Goal: Check status: Check status

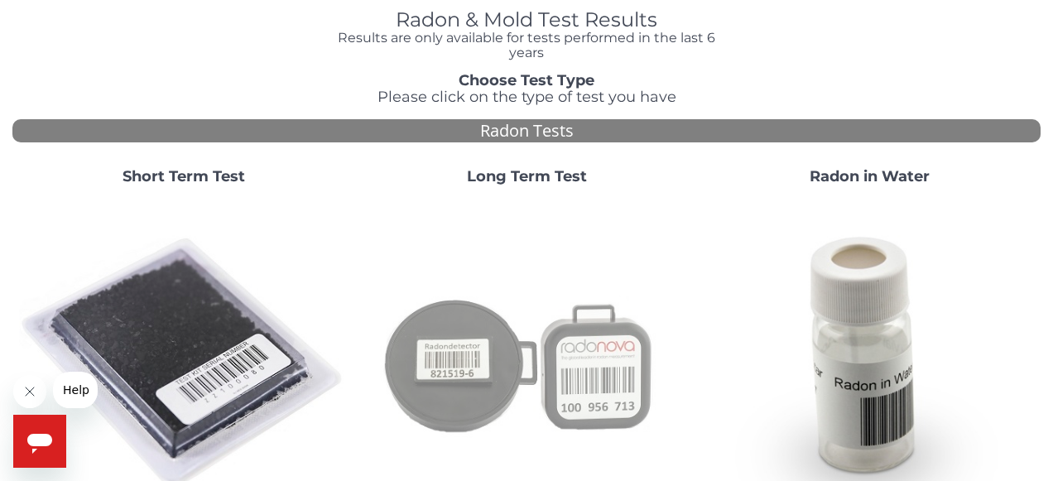
scroll to position [74, 0]
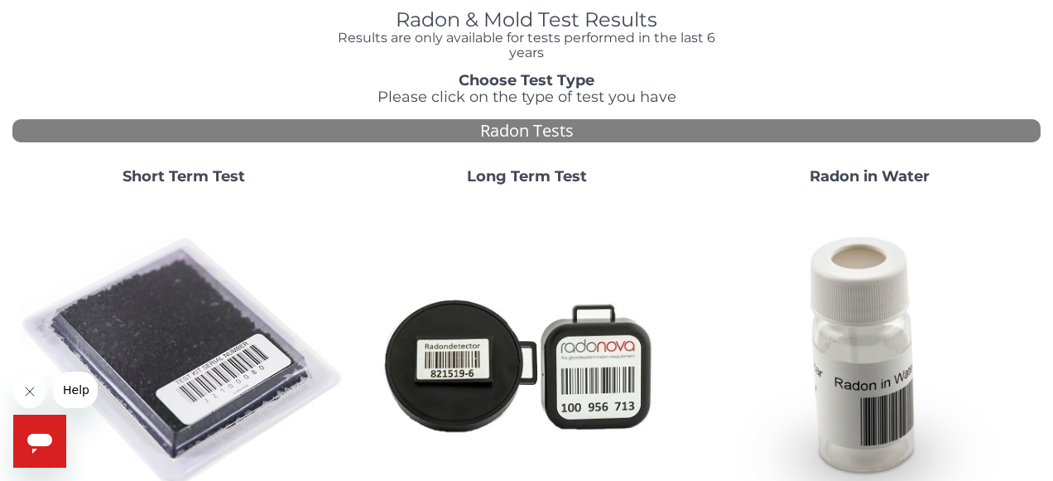
click at [196, 177] on strong "Short Term Test" at bounding box center [183, 176] width 122 height 18
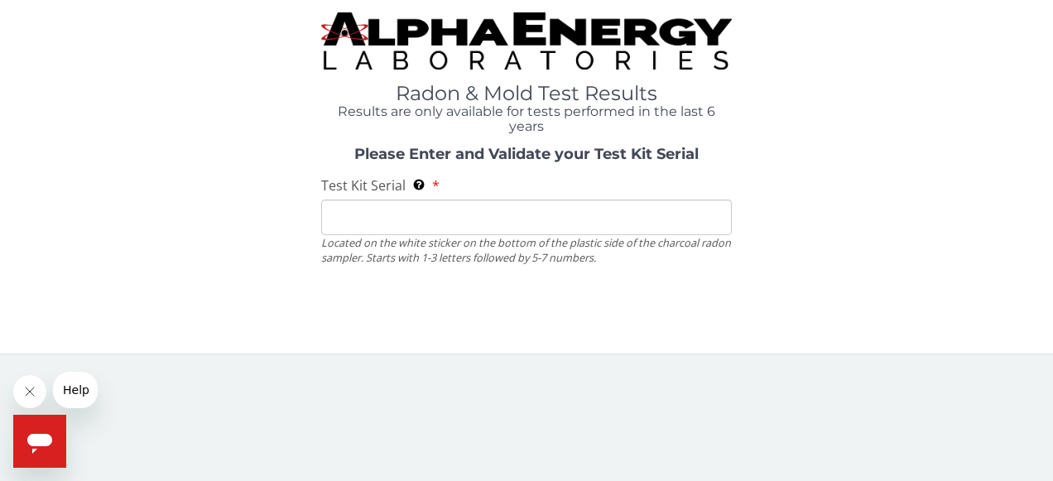
scroll to position [0, 0]
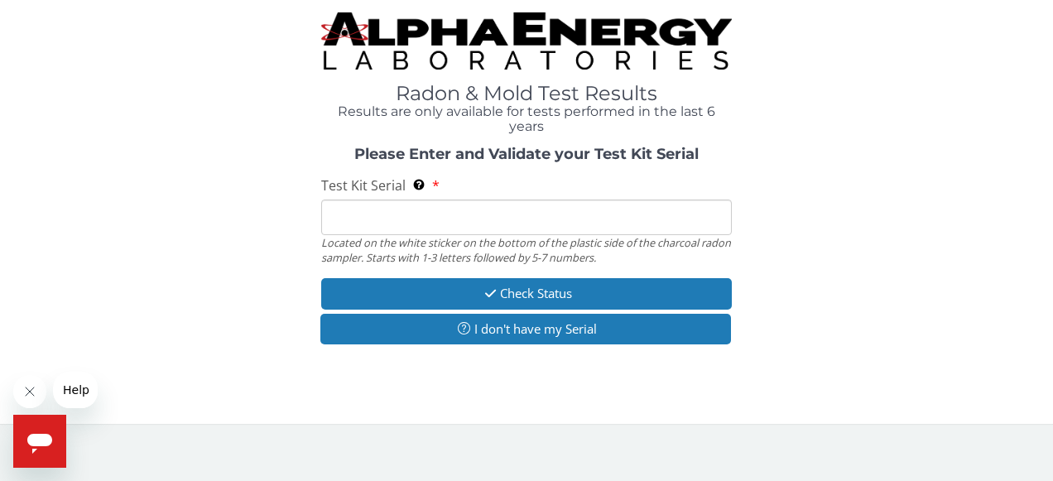
click at [348, 213] on input "Test Kit Serial Located on the white sticker on the bottom of the plastic side …" at bounding box center [526, 217] width 411 height 36
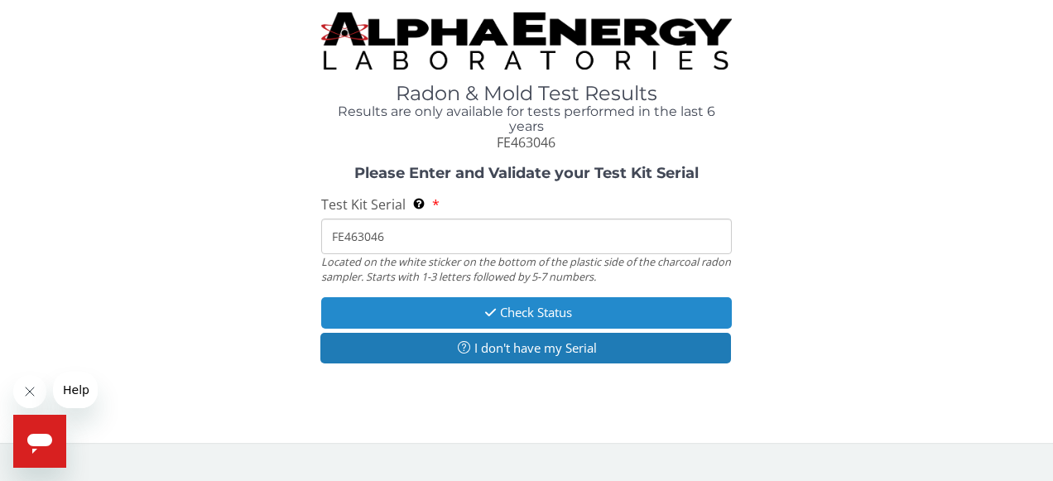
type input "FE463046"
click at [519, 312] on button "Check Status" at bounding box center [526, 312] width 411 height 31
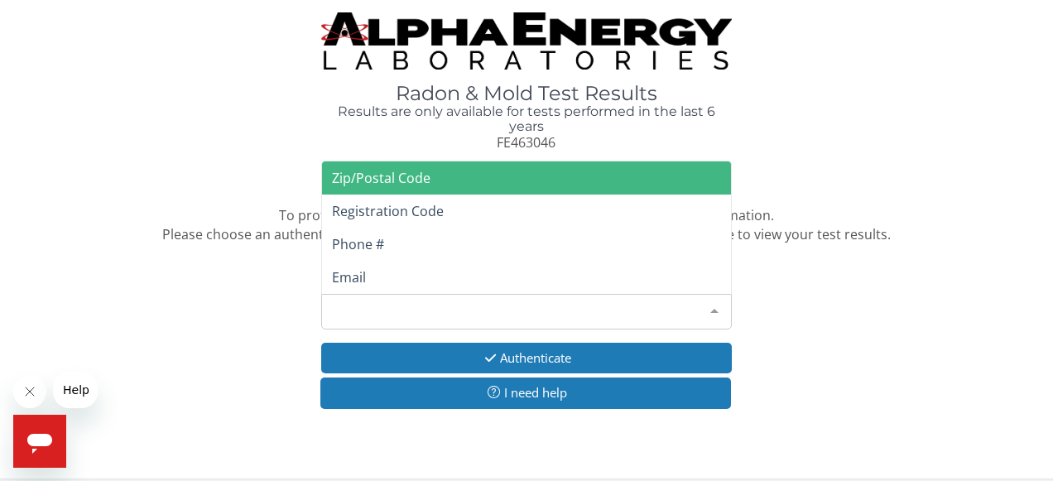
click at [439, 305] on div "Please make a selection" at bounding box center [526, 312] width 411 height 36
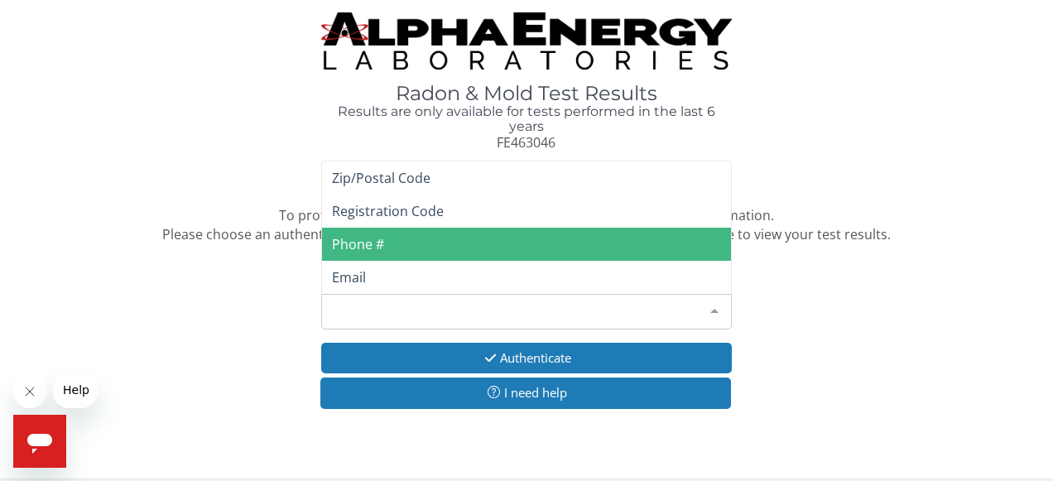
click at [364, 241] on span "Phone #" at bounding box center [358, 244] width 52 height 18
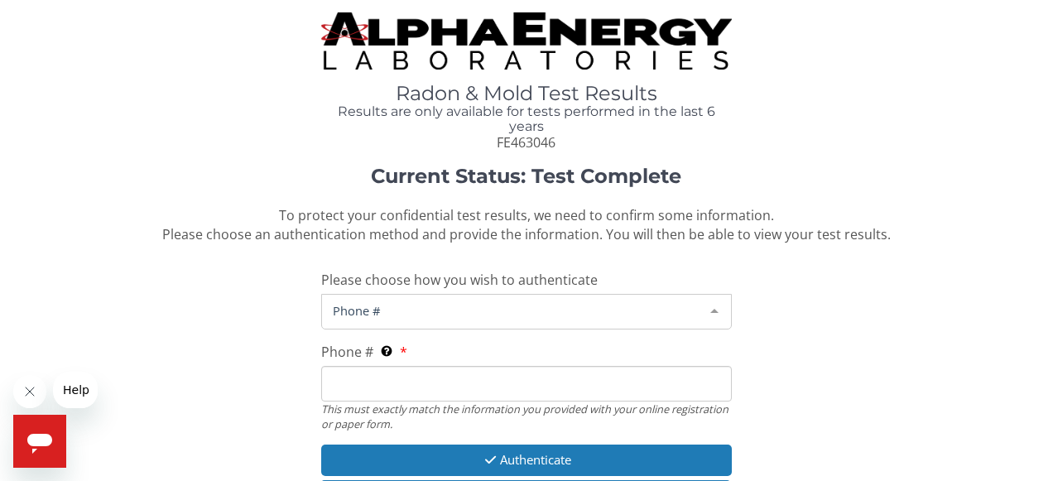
click at [401, 309] on span "Phone #" at bounding box center [514, 310] width 370 height 18
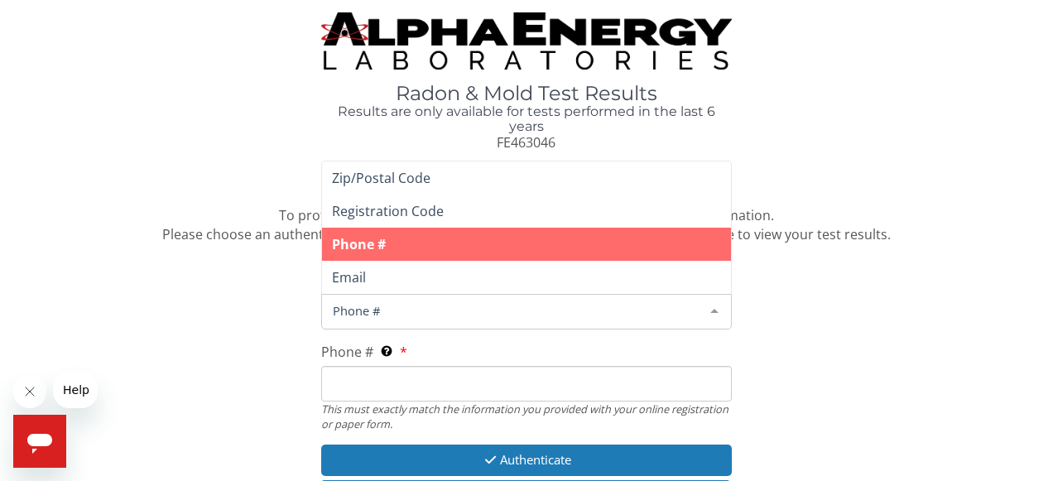
click at [371, 308] on span "Phone #" at bounding box center [514, 310] width 370 height 18
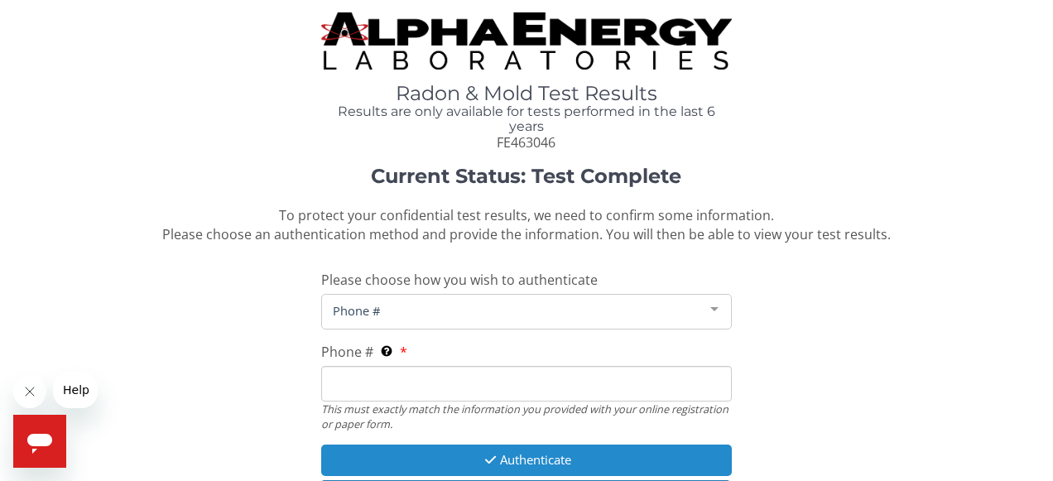
click at [530, 453] on button "Authenticate" at bounding box center [526, 459] width 411 height 31
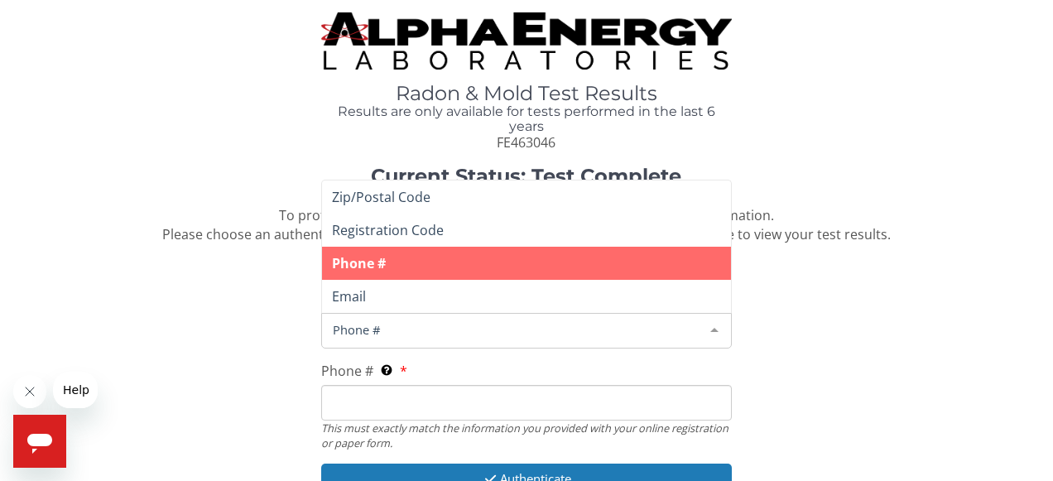
click at [428, 324] on span "Phone #" at bounding box center [514, 329] width 370 height 18
click at [397, 257] on span "Phone #" at bounding box center [527, 263] width 410 height 33
click at [402, 320] on span "Phone #" at bounding box center [514, 329] width 370 height 18
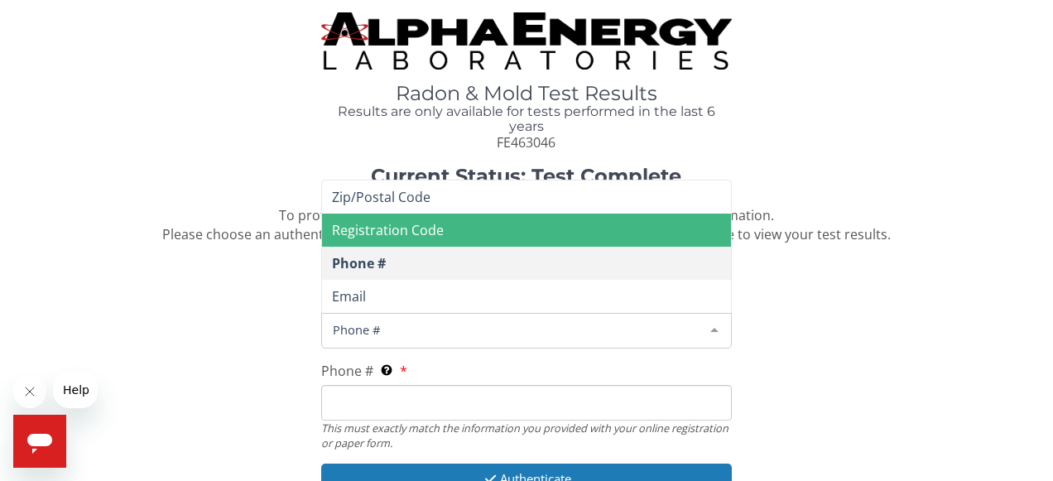
click at [466, 224] on span "Registration Code" at bounding box center [527, 230] width 410 height 33
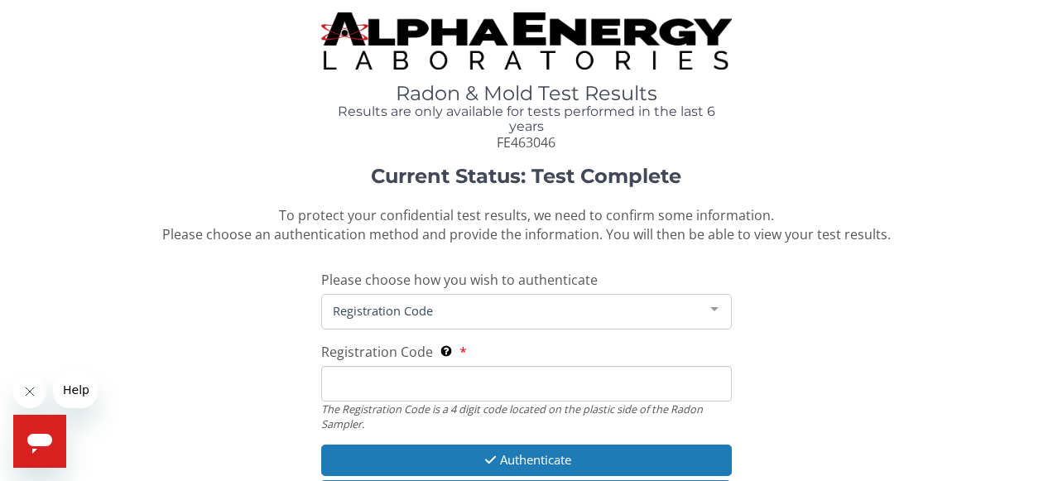
click at [421, 372] on input "Registration Code The Registration Code is a 4 digit code located on the plasti…" at bounding box center [526, 384] width 411 height 36
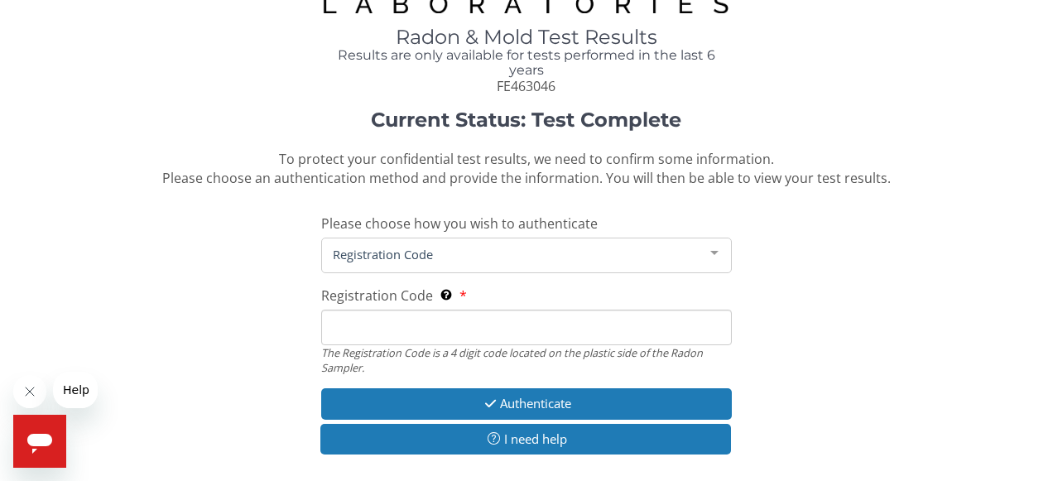
scroll to position [66, 0]
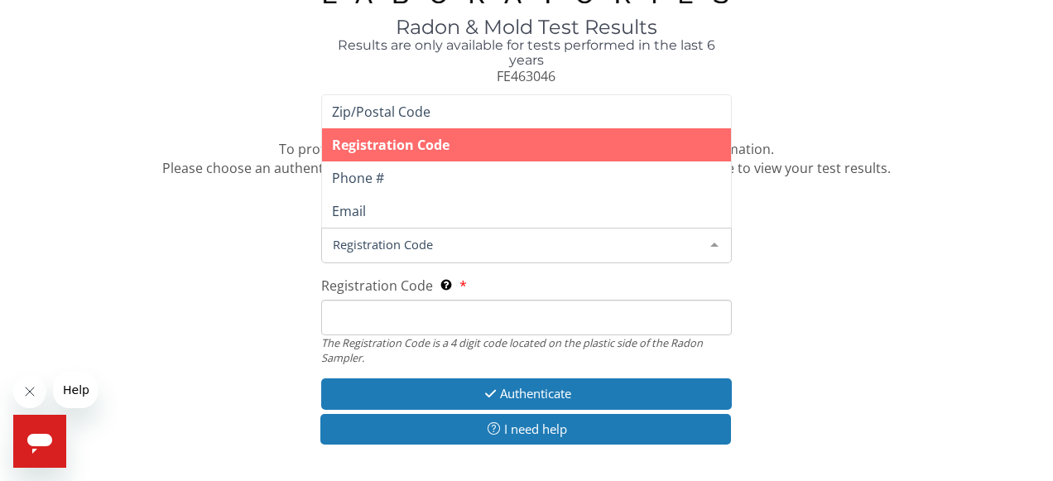
click at [462, 239] on span "Registration Code" at bounding box center [514, 244] width 370 height 18
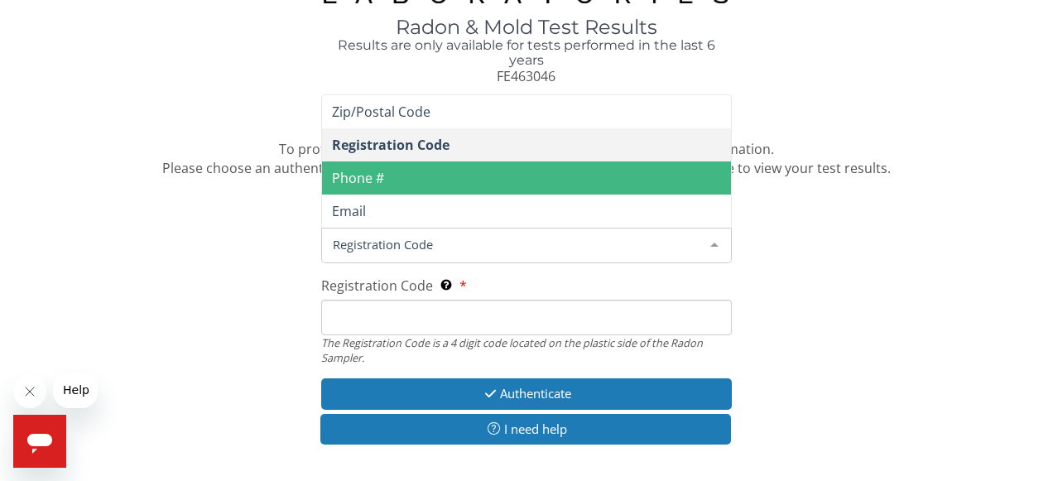
click at [396, 174] on span "Phone #" at bounding box center [527, 177] width 410 height 33
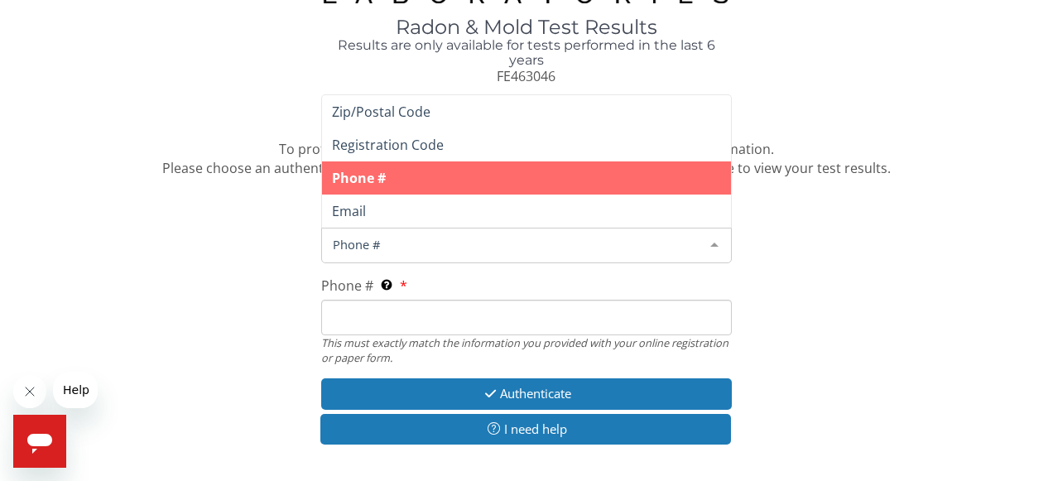
click at [713, 240] on div at bounding box center [714, 243] width 33 height 31
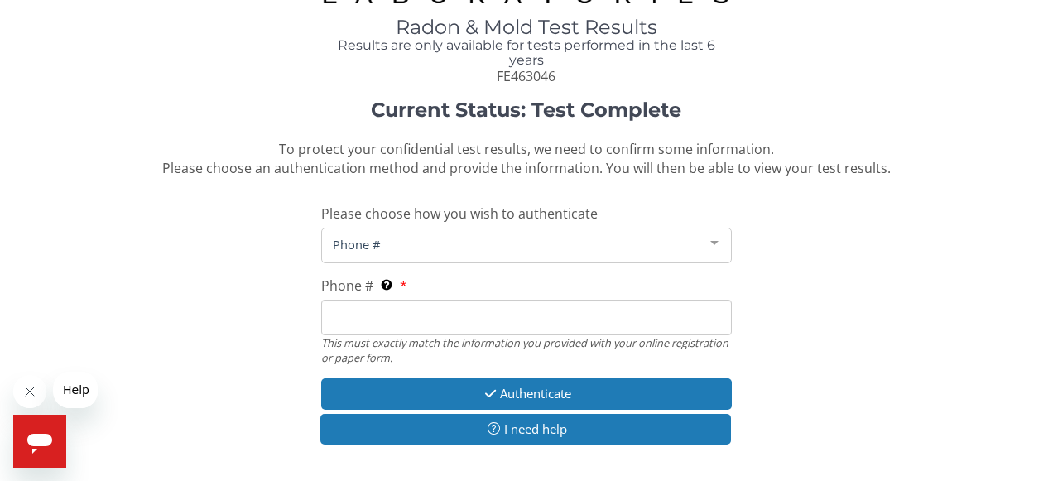
click at [348, 242] on span "Phone #" at bounding box center [514, 244] width 370 height 18
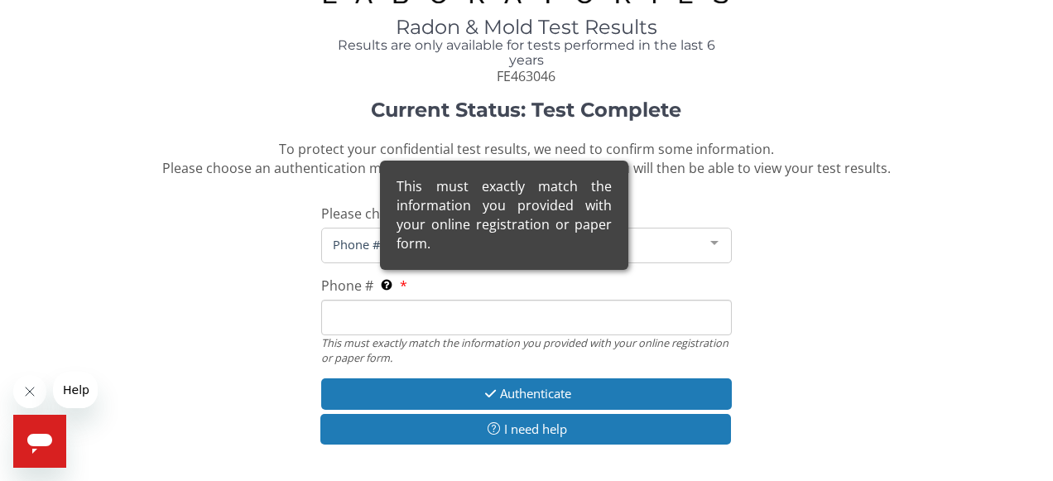
click at [394, 283] on span "This must exactly match the information you provided with your online registrat…" at bounding box center [388, 285] width 17 height 18
click at [394, 300] on input "Phone # This must exactly match the information you provided with your online r…" at bounding box center [526, 318] width 411 height 36
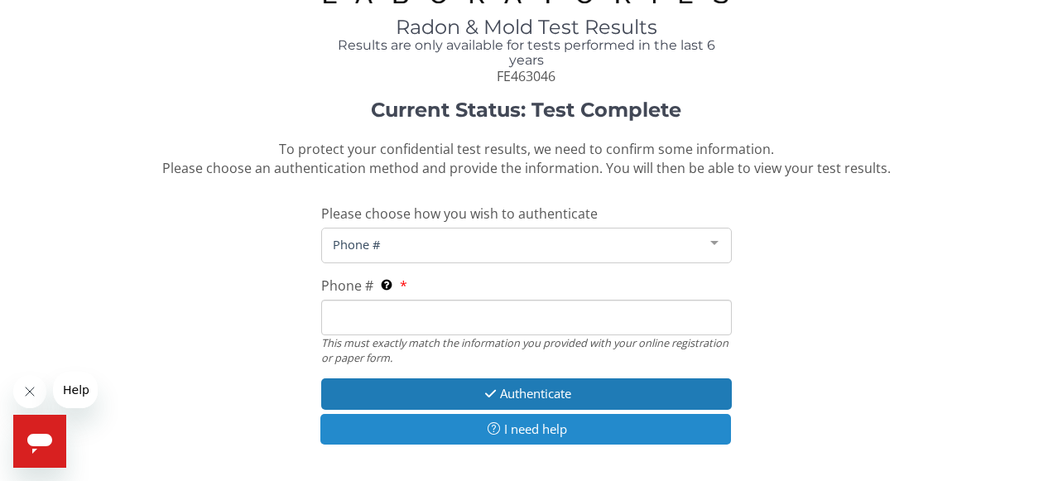
click at [542, 425] on button "I need help" at bounding box center [525, 429] width 411 height 31
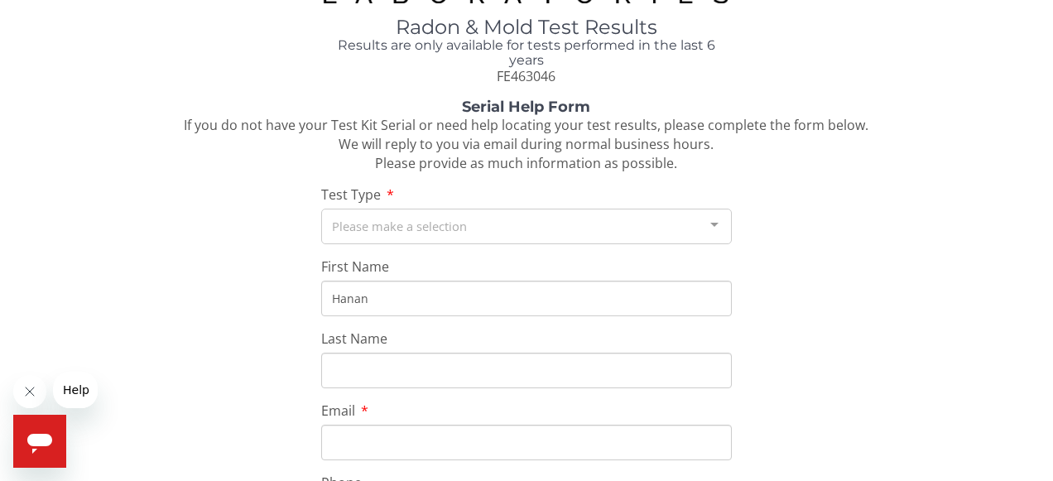
type input "Hanan"
type input "[PERSON_NAME]"
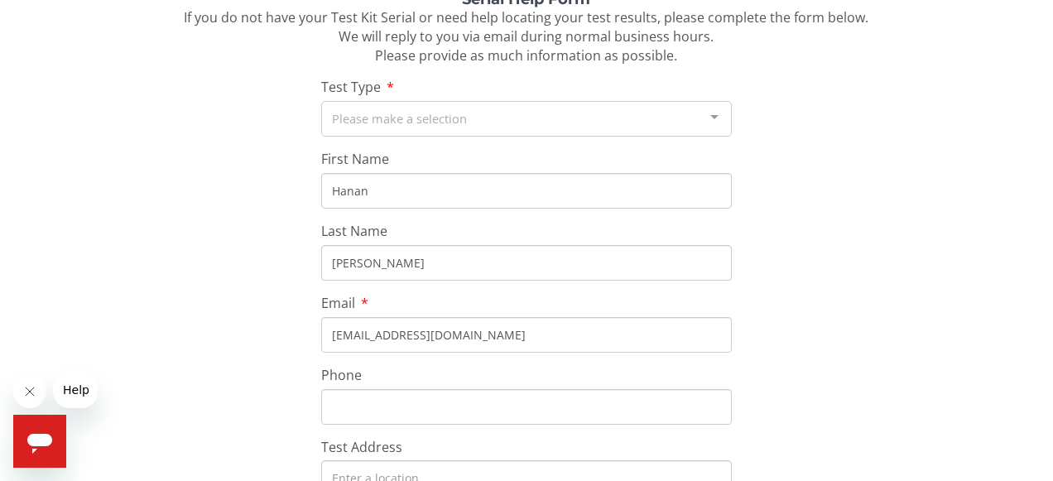
scroll to position [177, 0]
type input "[EMAIL_ADDRESS][DOMAIN_NAME]"
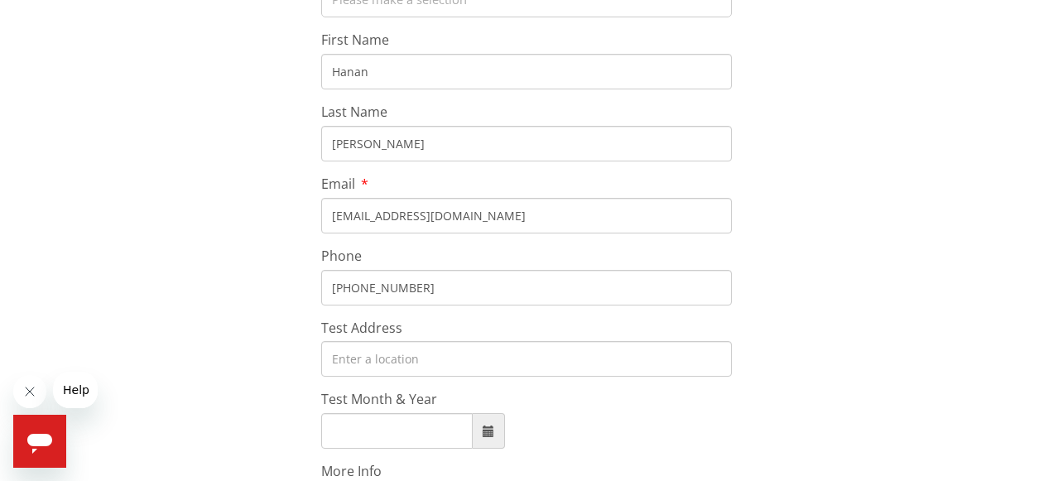
scroll to position [295, 0]
type input "[PHONE_NUMBER]"
type input "[STREET_ADDRESS]"
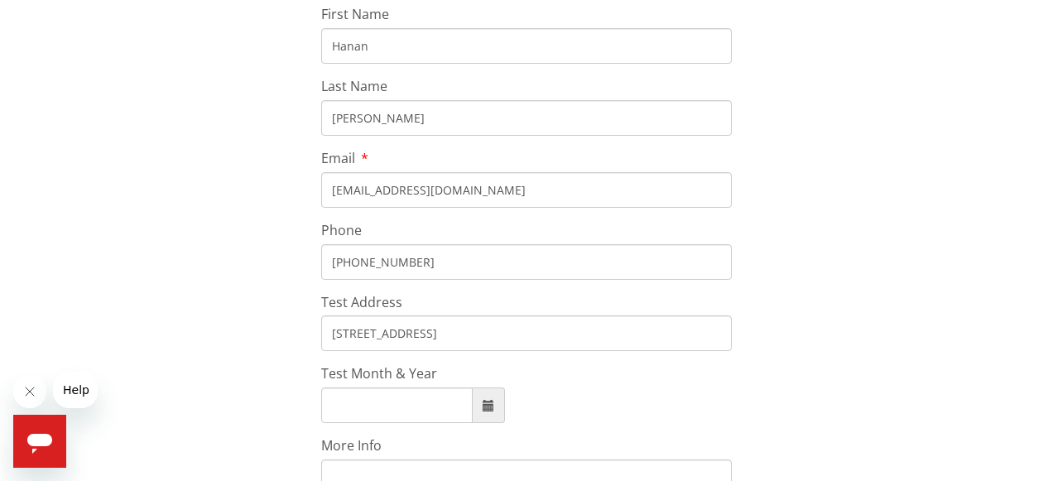
scroll to position [324, 0]
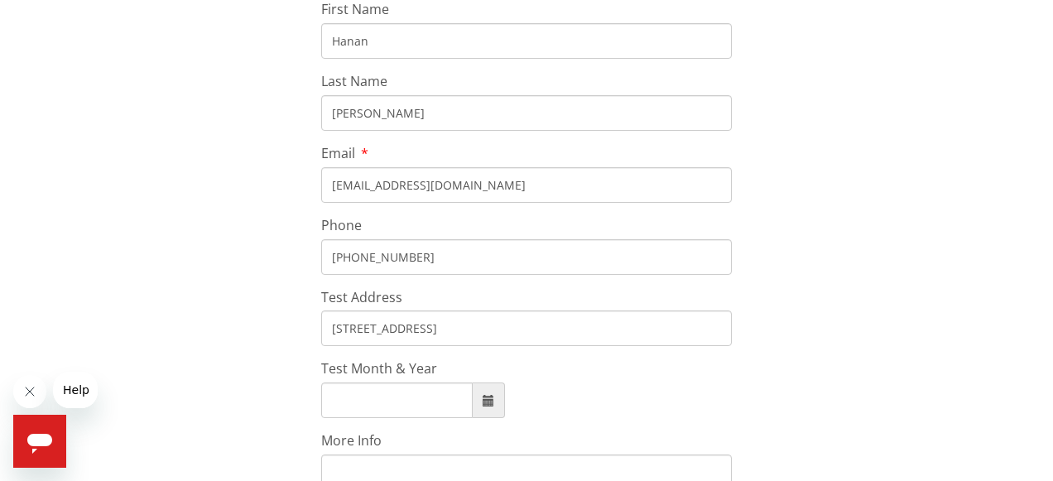
click at [352, 391] on input "Test Month & Year" at bounding box center [396, 400] width 151 height 36
type input "[DATE]"
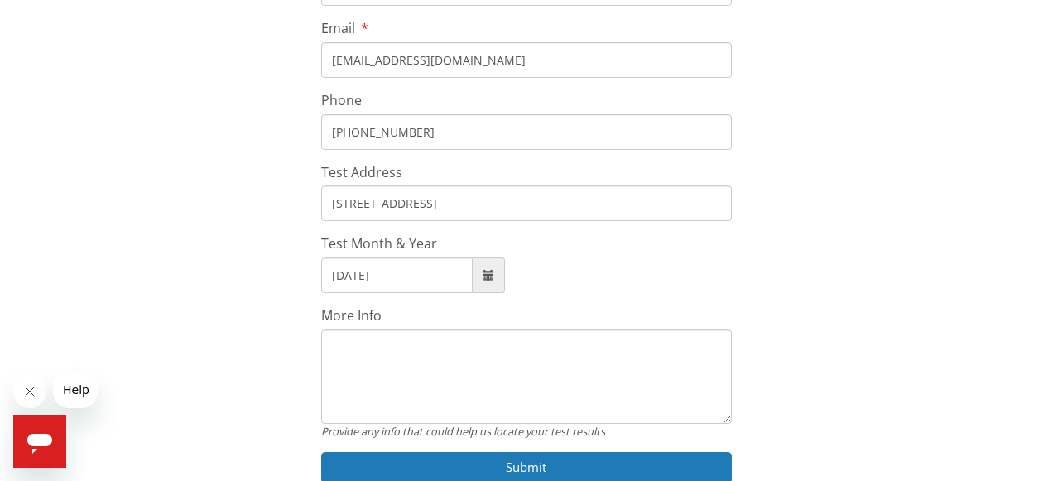
scroll to position [455, 0]
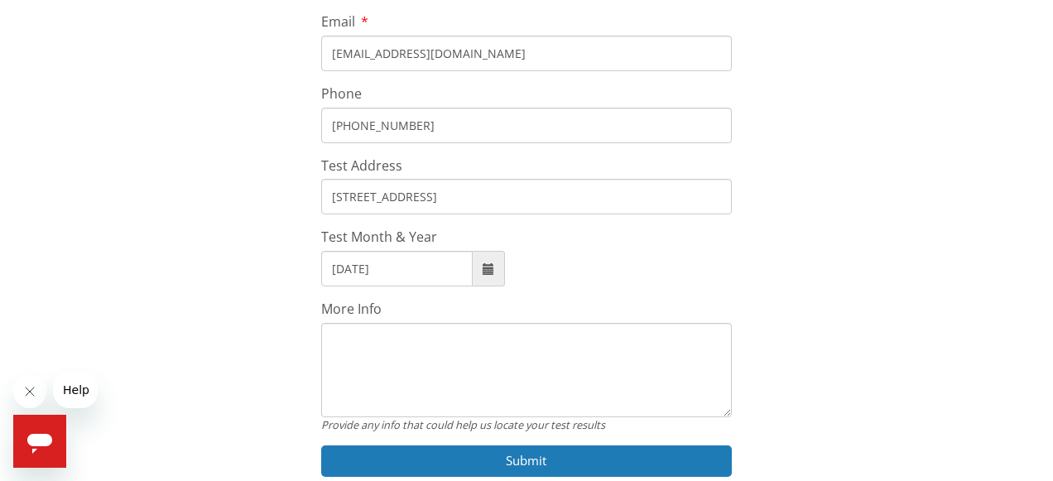
click at [386, 372] on textarea "More Info" at bounding box center [526, 370] width 411 height 94
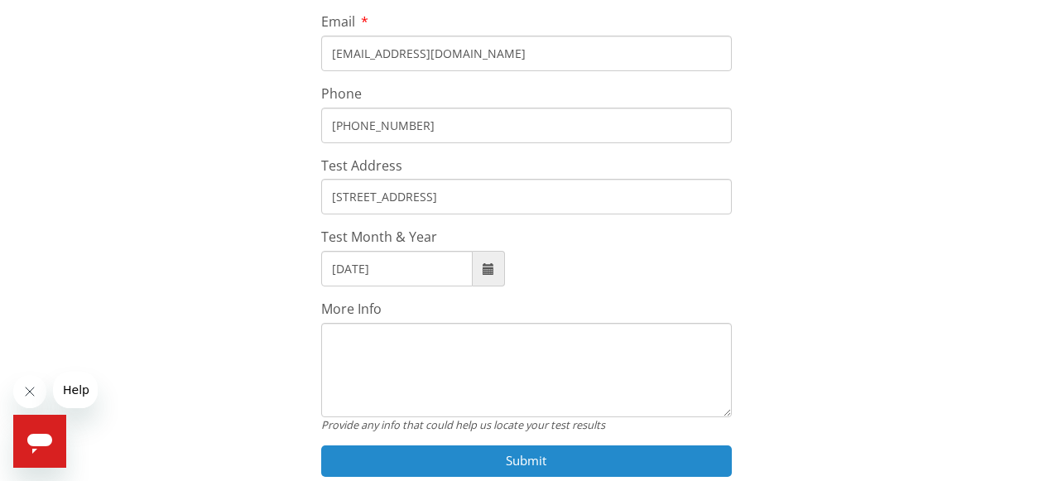
click at [521, 455] on button "Submit" at bounding box center [526, 460] width 411 height 31
click at [530, 449] on button "Submit" at bounding box center [526, 460] width 411 height 31
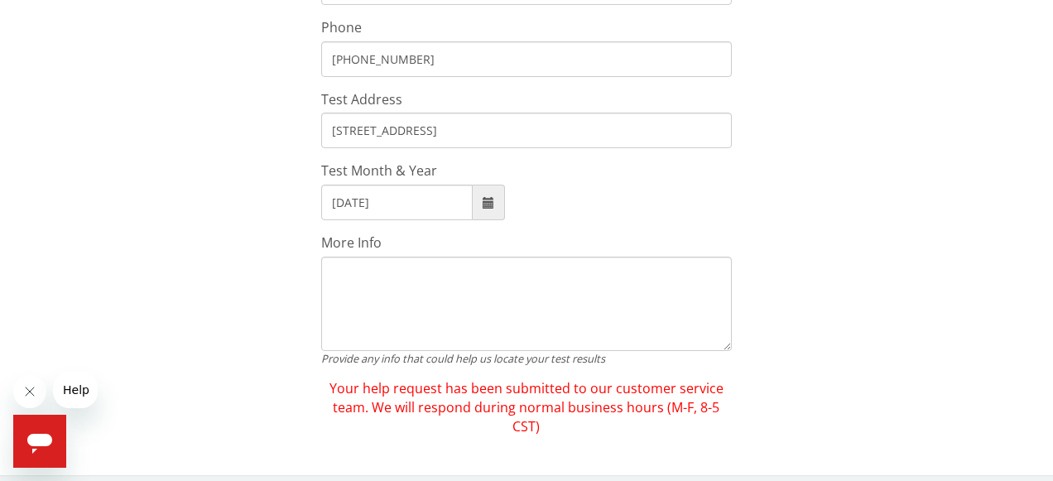
scroll to position [520, 0]
